Goal: Information Seeking & Learning: Understand process/instructions

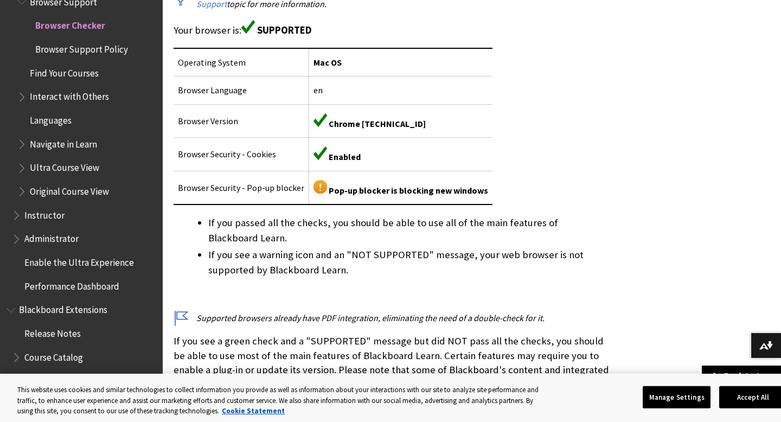
scroll to position [312, 0]
click at [746, 399] on button "Accept All" at bounding box center [753, 397] width 68 height 23
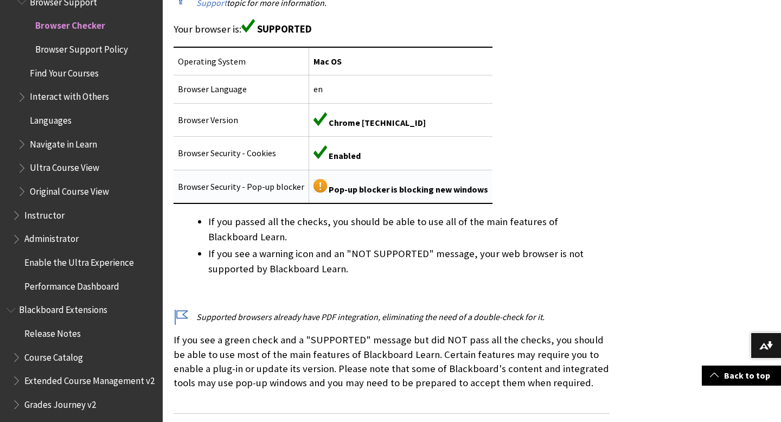
click at [397, 184] on span "Pop-up blocker is blocking new windows" at bounding box center [408, 189] width 159 height 11
click at [314, 179] on img at bounding box center [320, 186] width 14 height 14
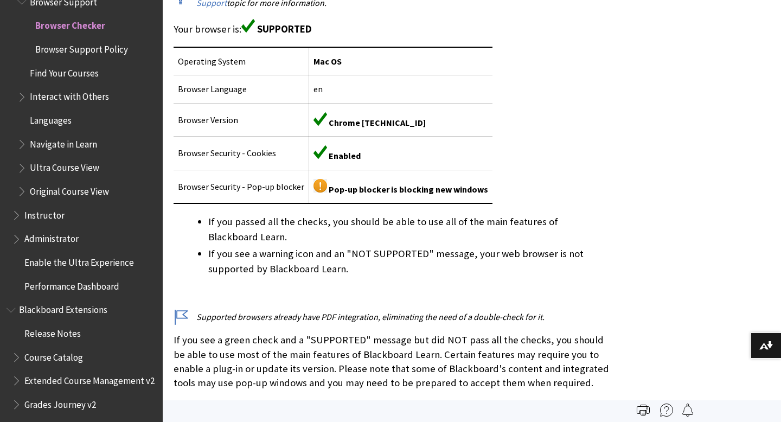
scroll to position [0, 0]
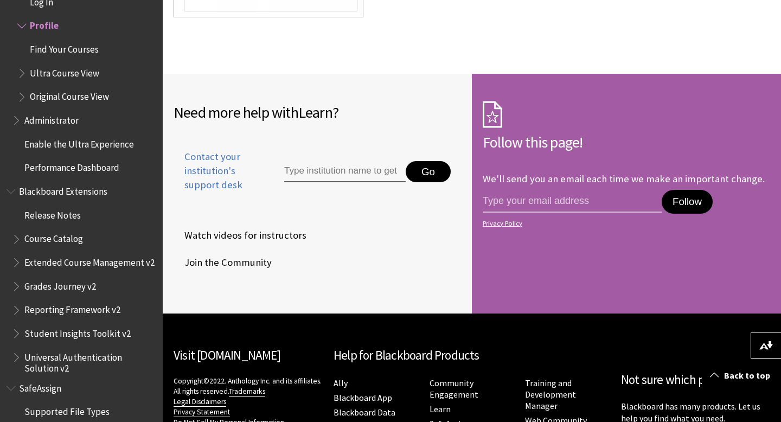
scroll to position [3116, 0]
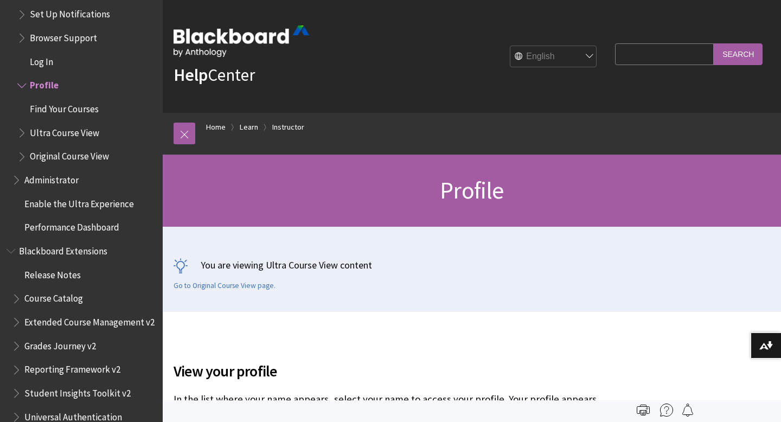
scroll to position [1202, 0]
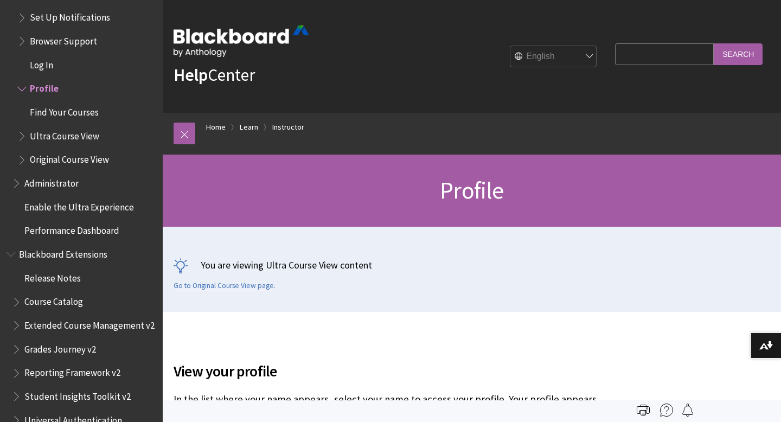
click at [50, 62] on span "Log In" at bounding box center [41, 63] width 23 height 15
click at [31, 85] on span "Profile" at bounding box center [43, 87] width 27 height 15
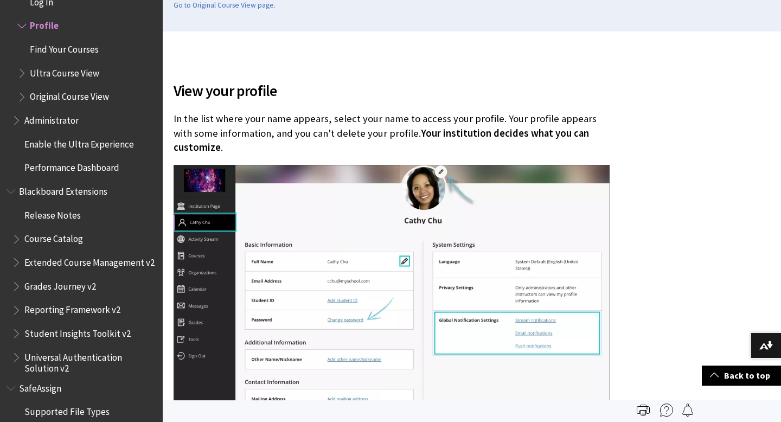
scroll to position [33, 0]
